Goal: Task Accomplishment & Management: Manage account settings

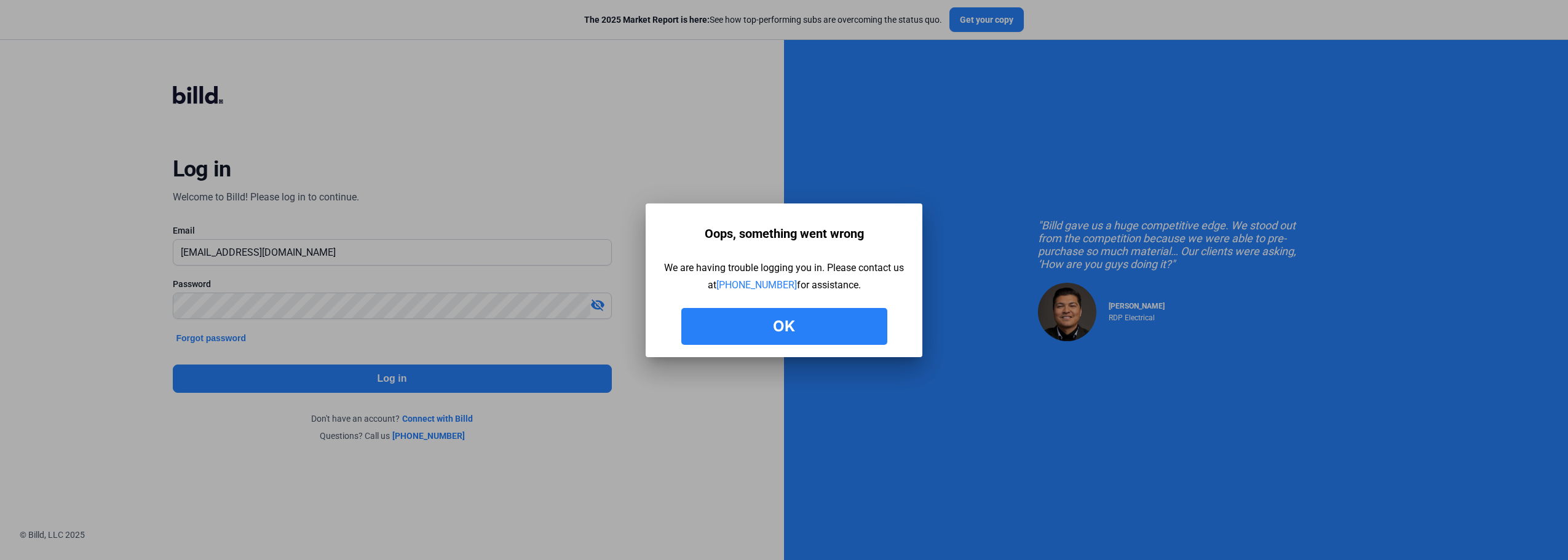
drag, startPoint x: 814, startPoint y: 326, endPoint x: 810, endPoint y: 320, distance: 7.2
click at [814, 326] on button "Ok" at bounding box center [784, 326] width 206 height 37
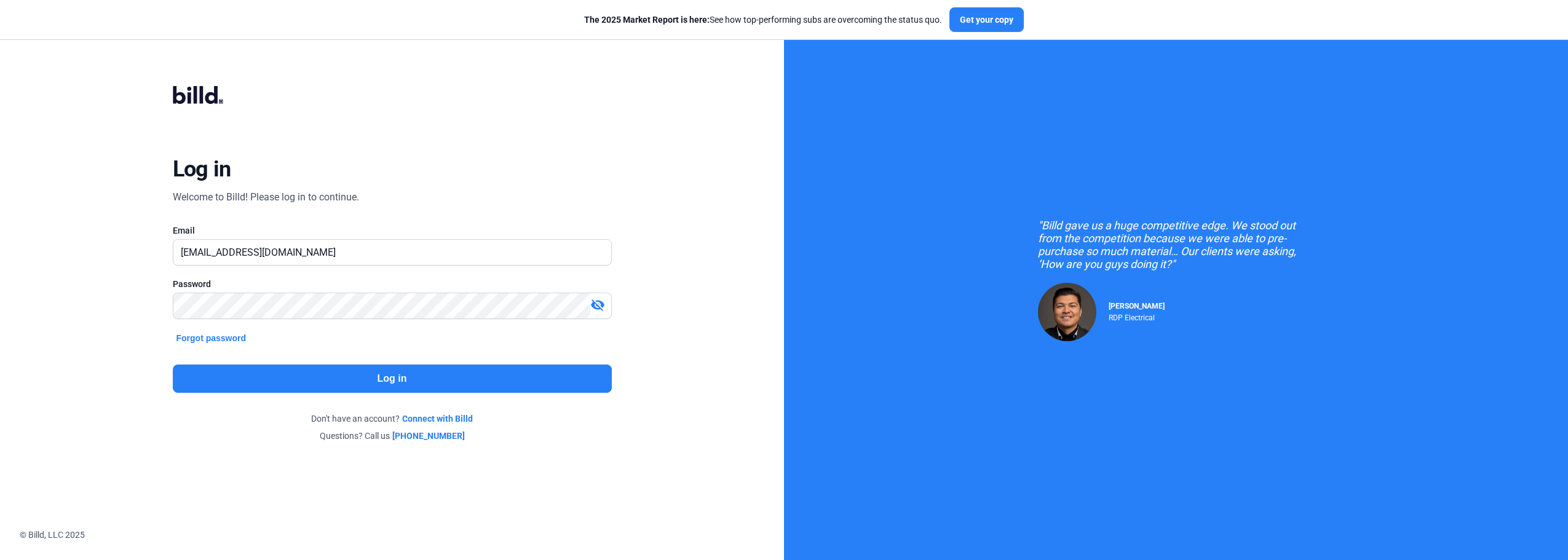
click at [602, 298] on mat-icon "visibility_off" at bounding box center [598, 305] width 15 height 15
click at [389, 257] on input "[EMAIL_ADDRESS][DOMAIN_NAME]" at bounding box center [385, 252] width 424 height 25
click at [311, 258] on input "[EMAIL_ADDRESS][DOMAIN_NAME]" at bounding box center [393, 252] width 438 height 25
click at [1228, 521] on div ""Billd gave us a huge competitive edge. We stood out from the competition becau…" at bounding box center [1176, 280] width 784 height 561
drag, startPoint x: 749, startPoint y: 127, endPoint x: 725, endPoint y: 97, distance: 38.4
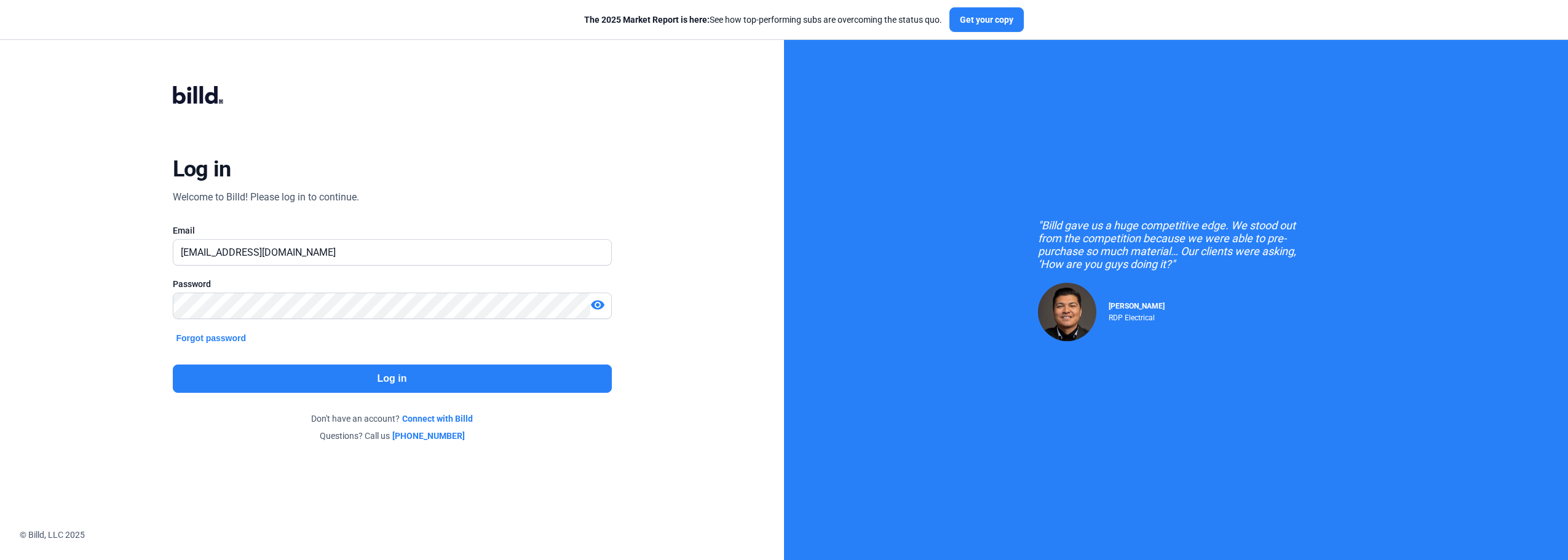
click at [749, 127] on div "Log in Welcome to Billd! Please log in to continue. Email [EMAIL_ADDRESS][DOMAI…" at bounding box center [392, 264] width 784 height 529
click at [298, 261] on input "[EMAIL_ADDRESS][DOMAIN_NAME]" at bounding box center [385, 252] width 424 height 25
drag, startPoint x: 333, startPoint y: 247, endPoint x: 273, endPoint y: 263, distance: 62.1
click at [332, 247] on input "[EMAIL_ADDRESS][DOMAIN_NAME]" at bounding box center [385, 252] width 424 height 25
click at [394, 374] on button "Log in" at bounding box center [392, 379] width 439 height 29
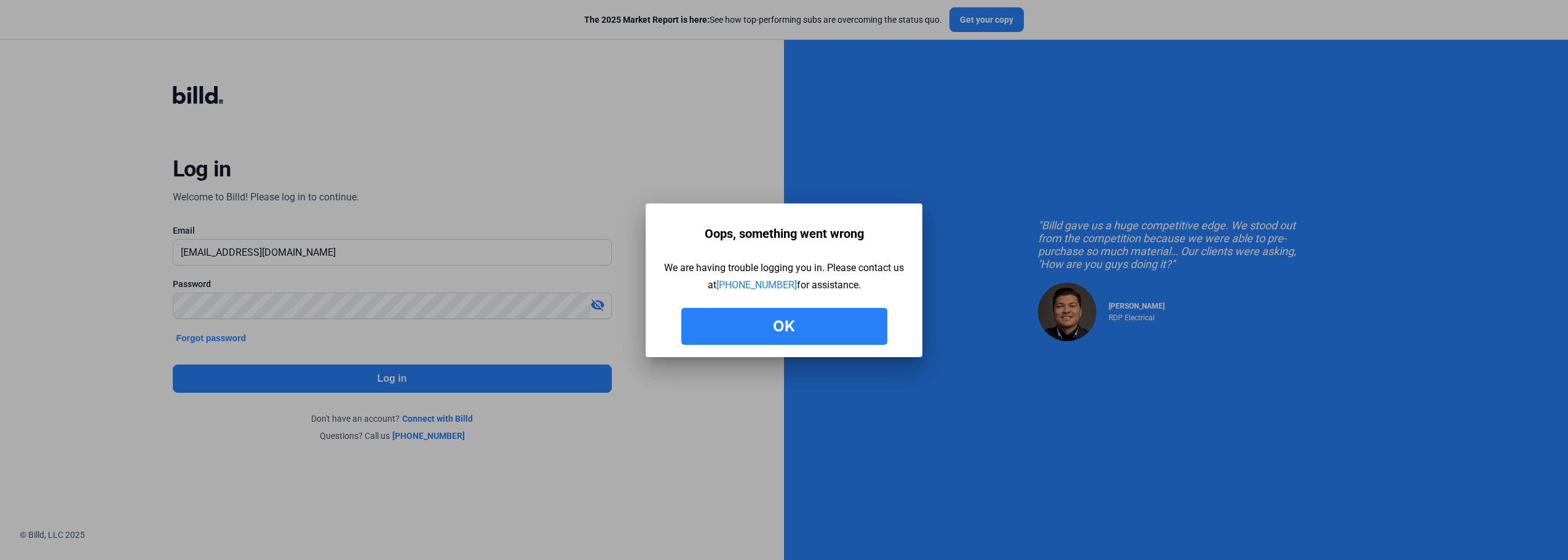
click at [863, 330] on button "Ok" at bounding box center [784, 326] width 206 height 37
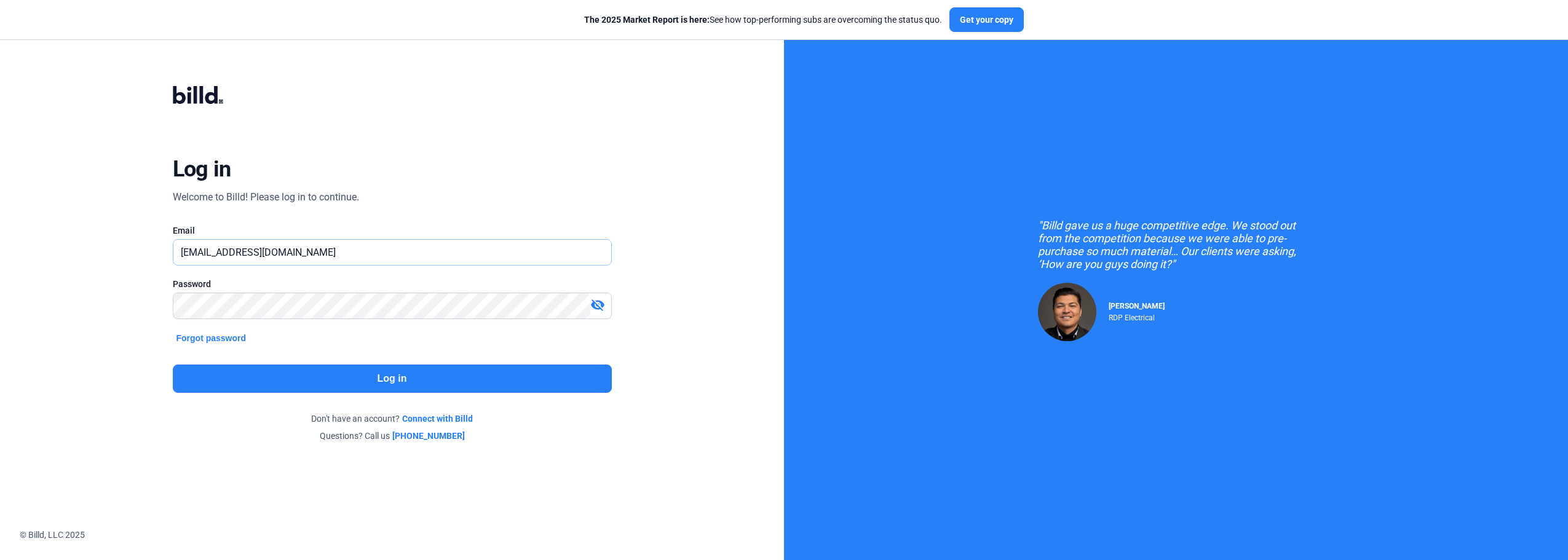
click at [298, 249] on input "[EMAIL_ADDRESS][DOMAIN_NAME]" at bounding box center [393, 252] width 438 height 25
paste input "[DOMAIN_NAME][EMAIL_ADDRESS]"
type input "[DOMAIN_NAME][EMAIL_ADDRESS][DOMAIN_NAME]"
